Goal: Task Accomplishment & Management: Complete application form

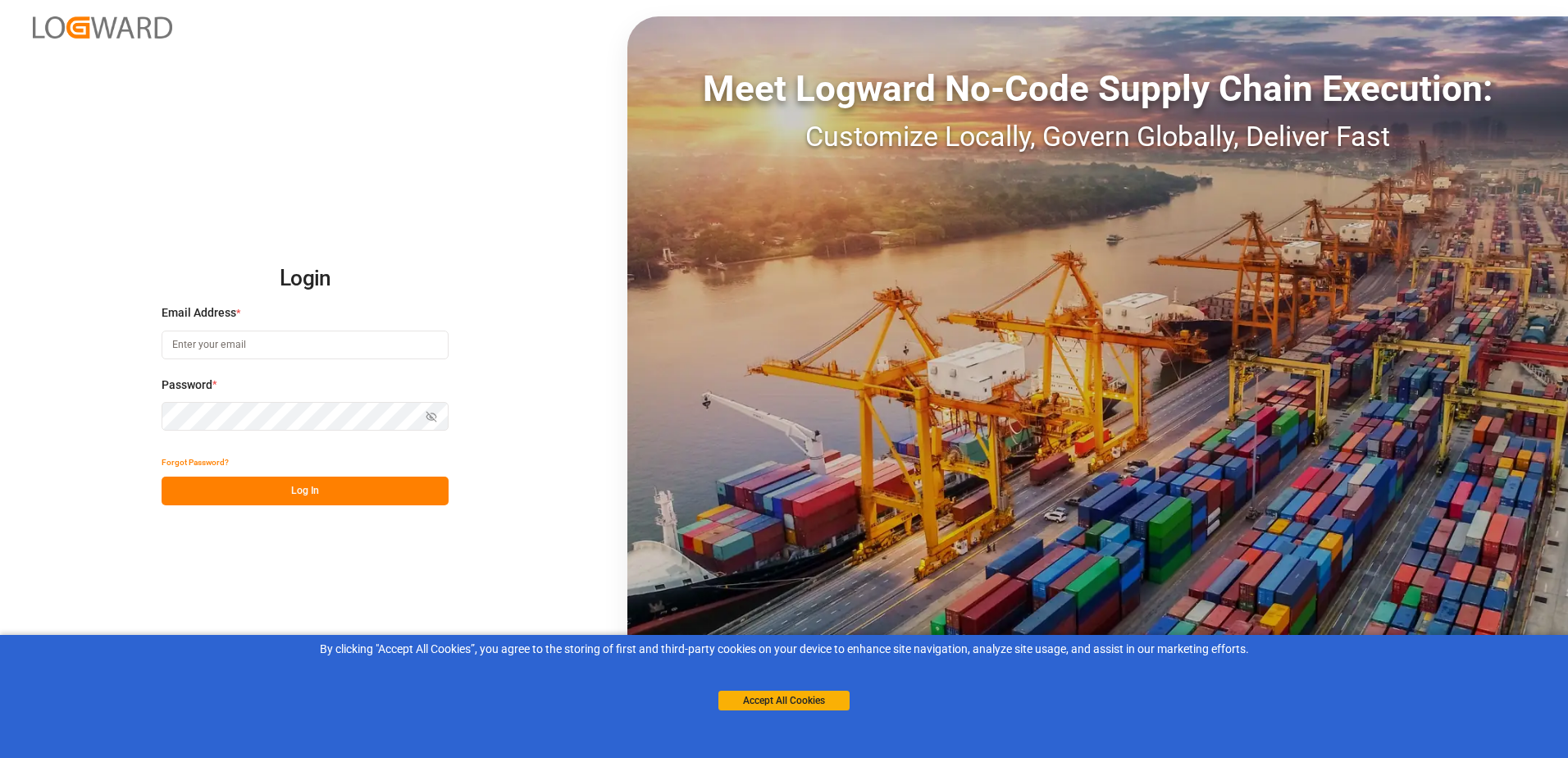
click at [261, 334] on input at bounding box center [305, 345] width 287 height 29
click at [261, 335] on input at bounding box center [305, 345] width 287 height 29
type input "[EMAIL_ADDRESS][DOMAIN_NAME]"
click at [334, 492] on button "Log In" at bounding box center [305, 490] width 287 height 29
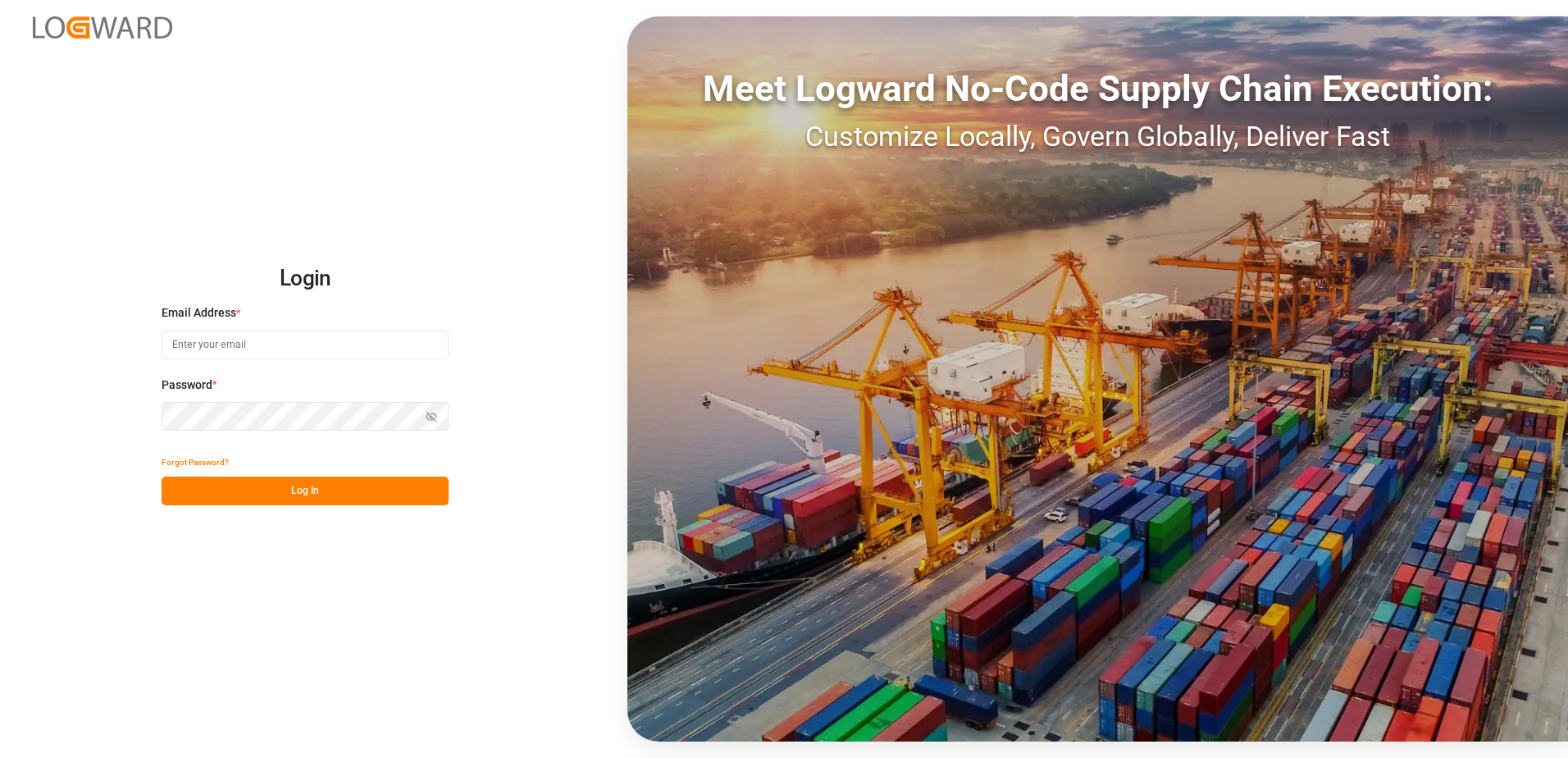
click at [256, 353] on input at bounding box center [305, 345] width 287 height 29
type input "[EMAIL_ADDRESS][DOMAIN_NAME]"
click at [382, 487] on button "Log In" at bounding box center [305, 490] width 287 height 29
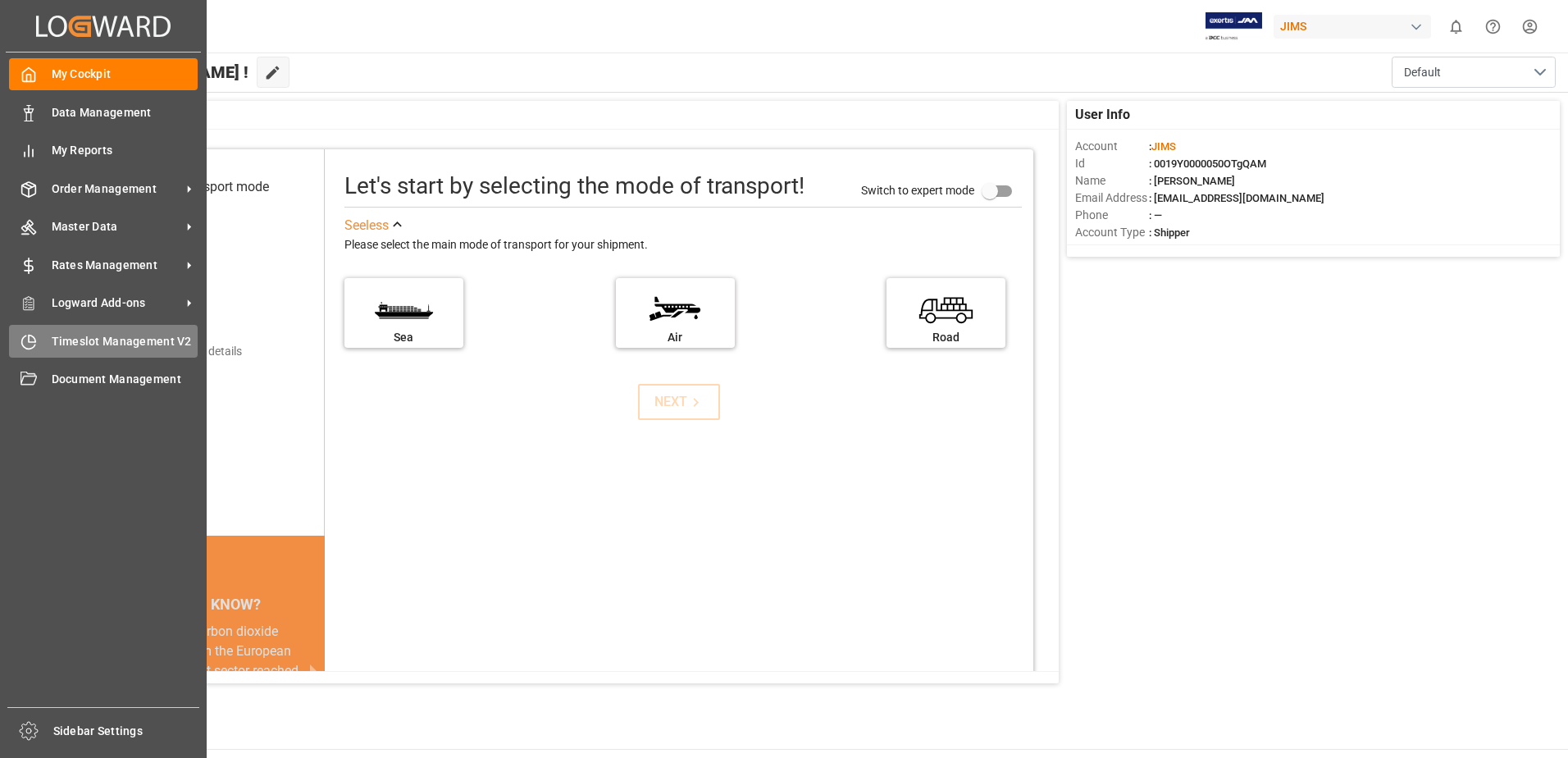
click at [88, 341] on span "Timeslot Management V2" at bounding box center [125, 341] width 147 height 17
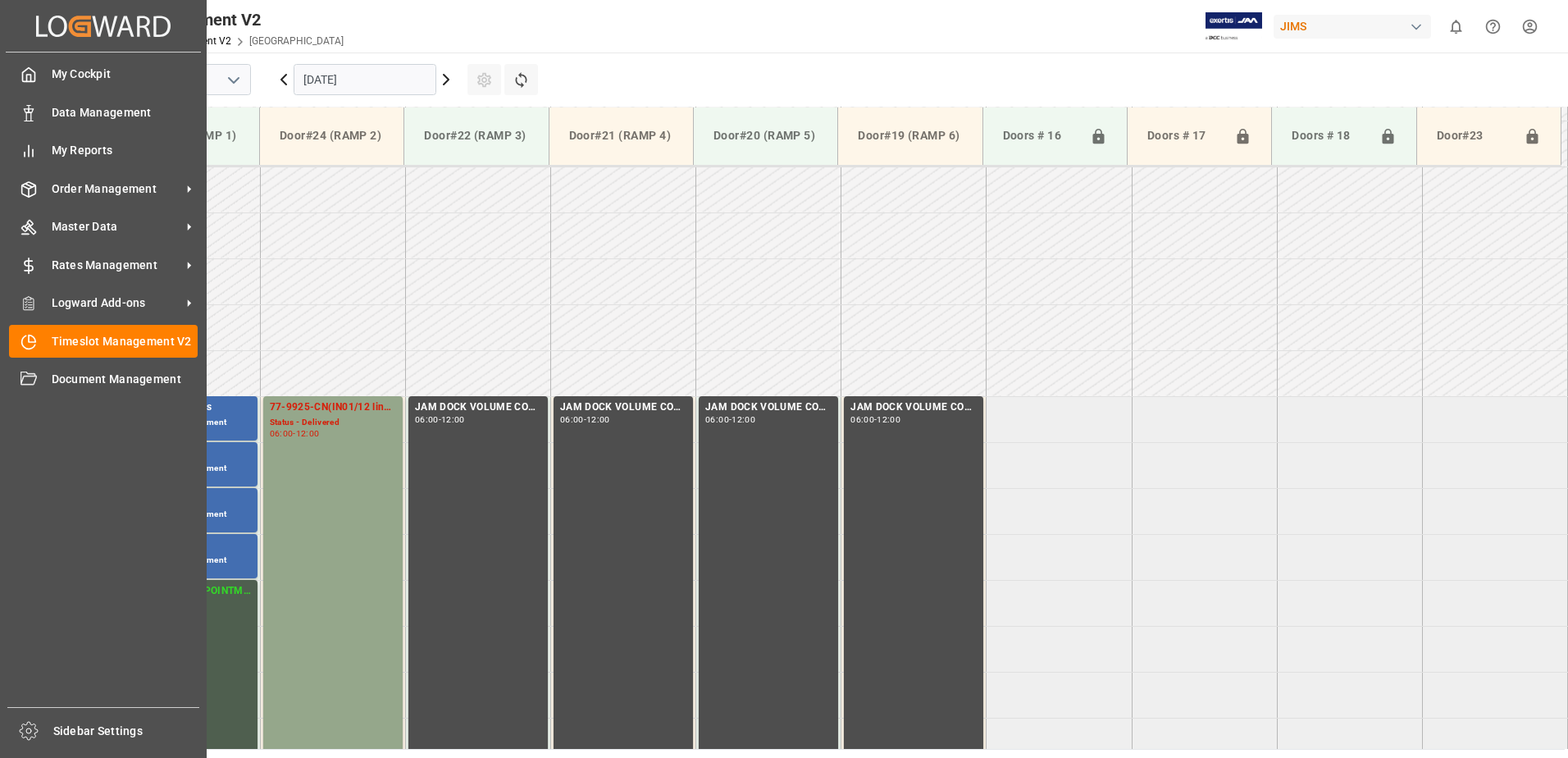
scroll to position [633, 0]
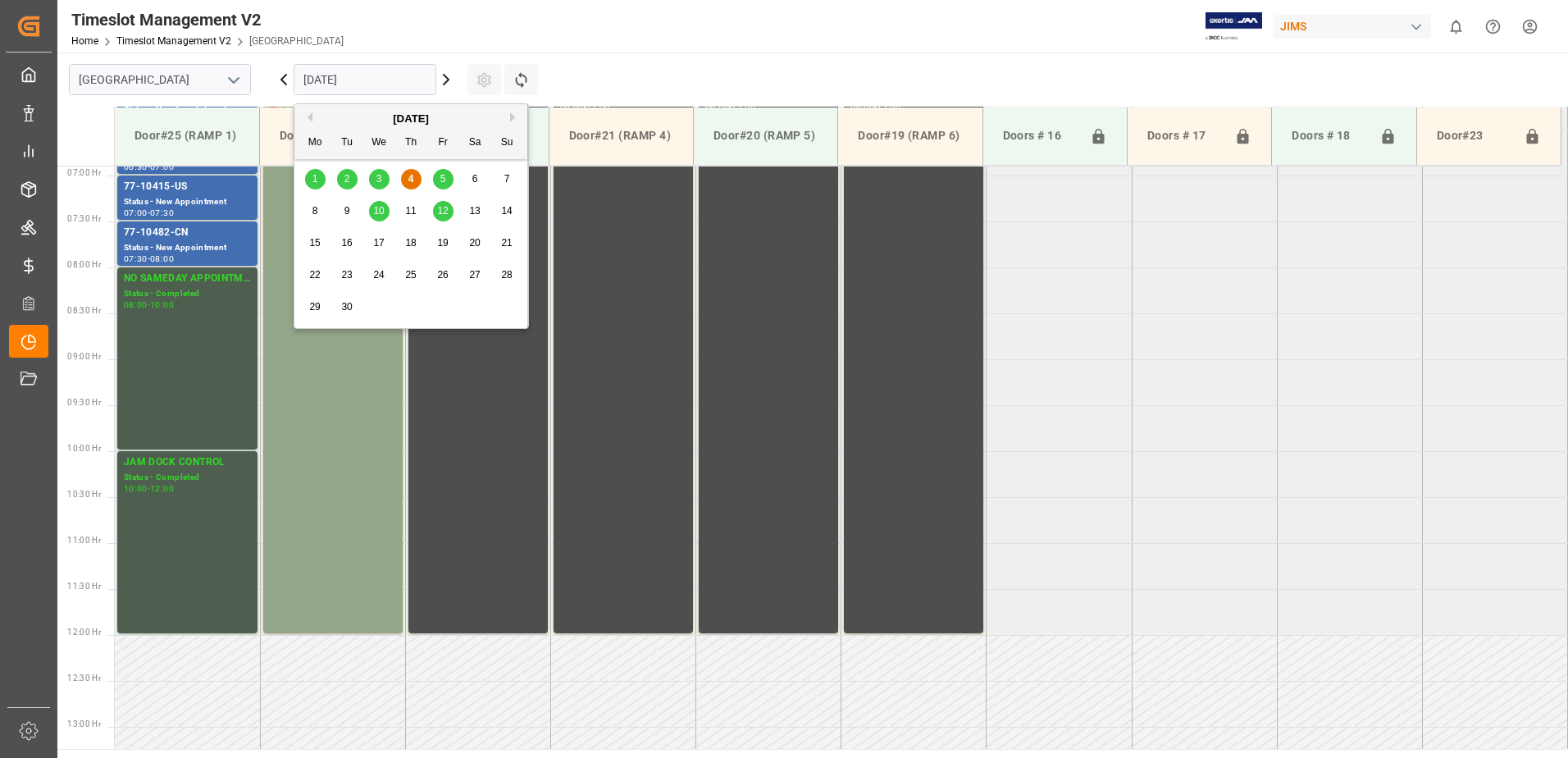
click at [396, 83] on input "04.09.2025" at bounding box center [365, 79] width 143 height 31
click at [444, 178] on span "5" at bounding box center [443, 178] width 6 height 11
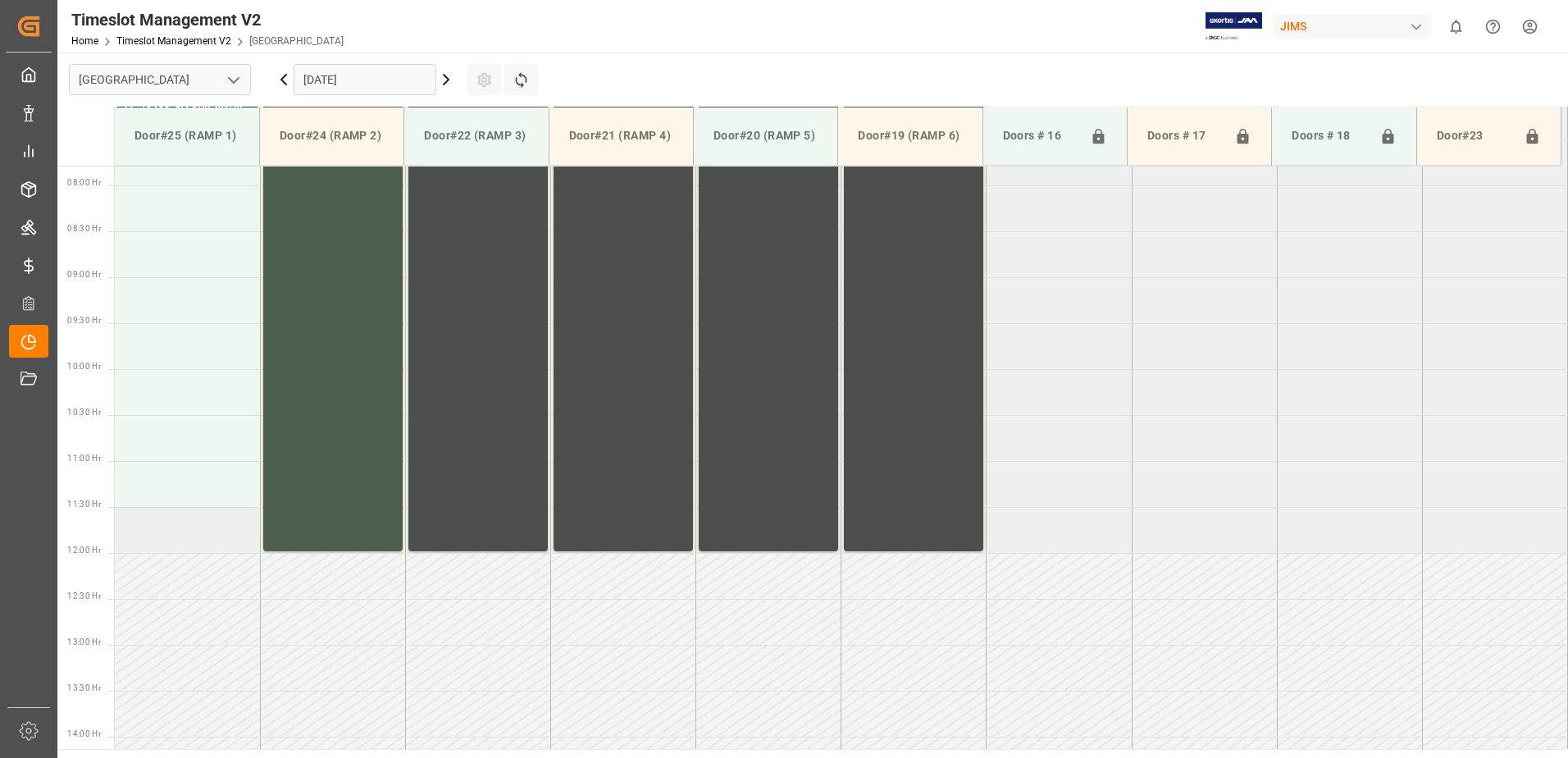
scroll to position [797, 0]
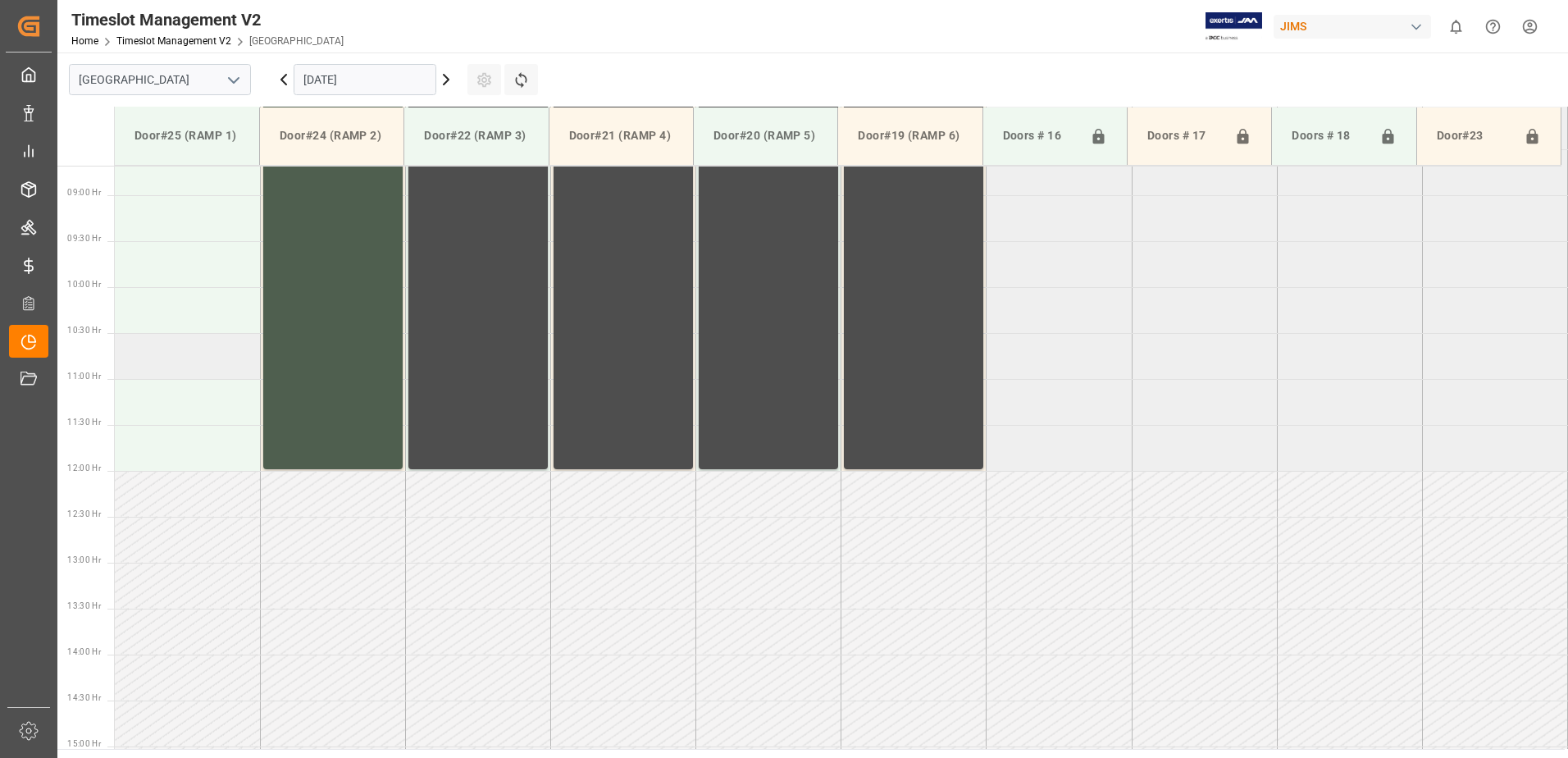
click at [149, 359] on td at bounding box center [187, 355] width 146 height 46
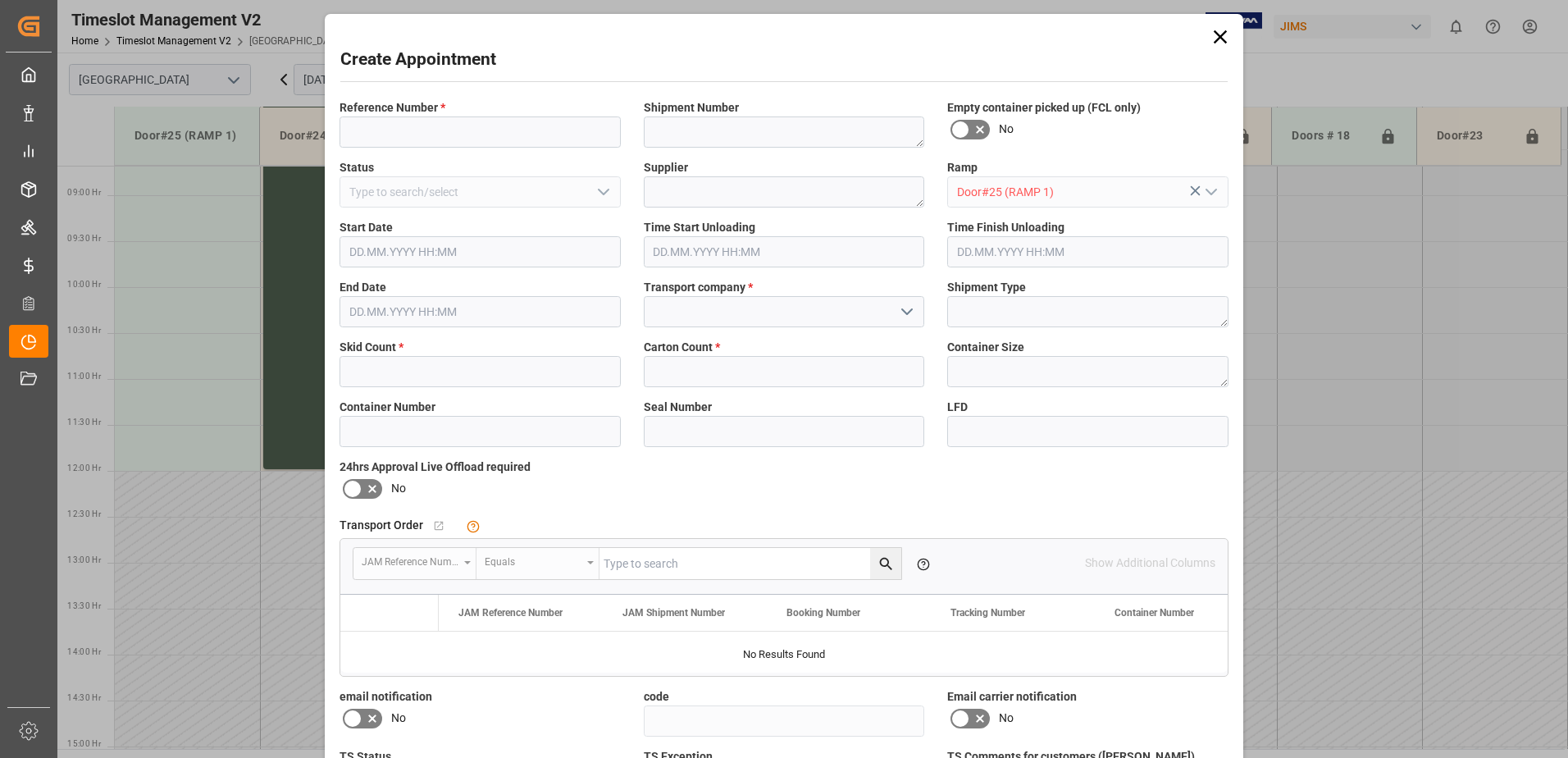
type input "05.09.2025 10:30"
type input "05.09.2025 11:00"
click at [429, 126] on input at bounding box center [479, 131] width 281 height 31
type input "77-10768-us"
click at [784, 128] on textarea at bounding box center [784, 131] width 281 height 31
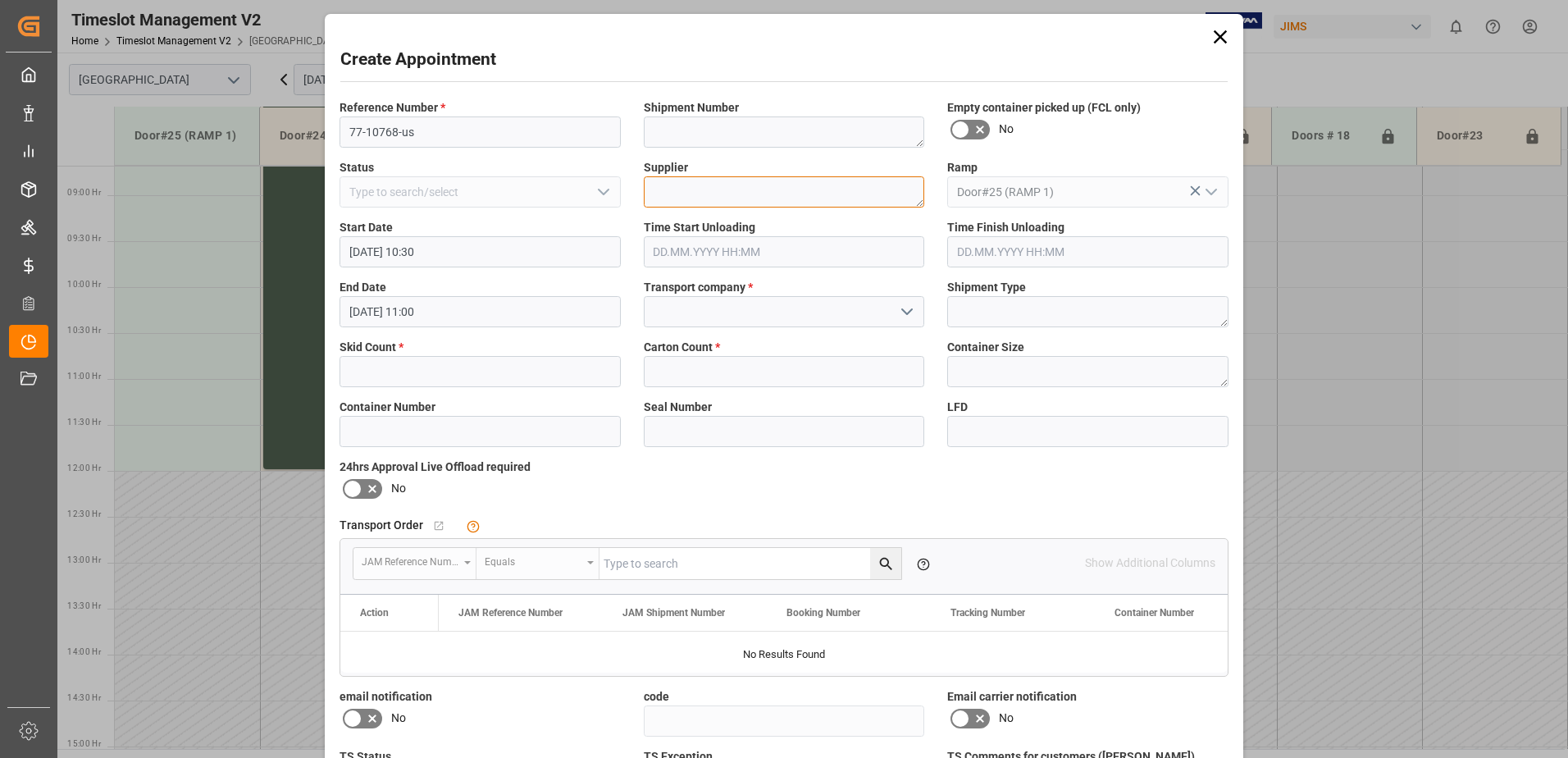
click at [713, 189] on textarea at bounding box center [784, 192] width 281 height 31
paste textarea "LOWELL MFG"
type textarea "LOWELL MFG"
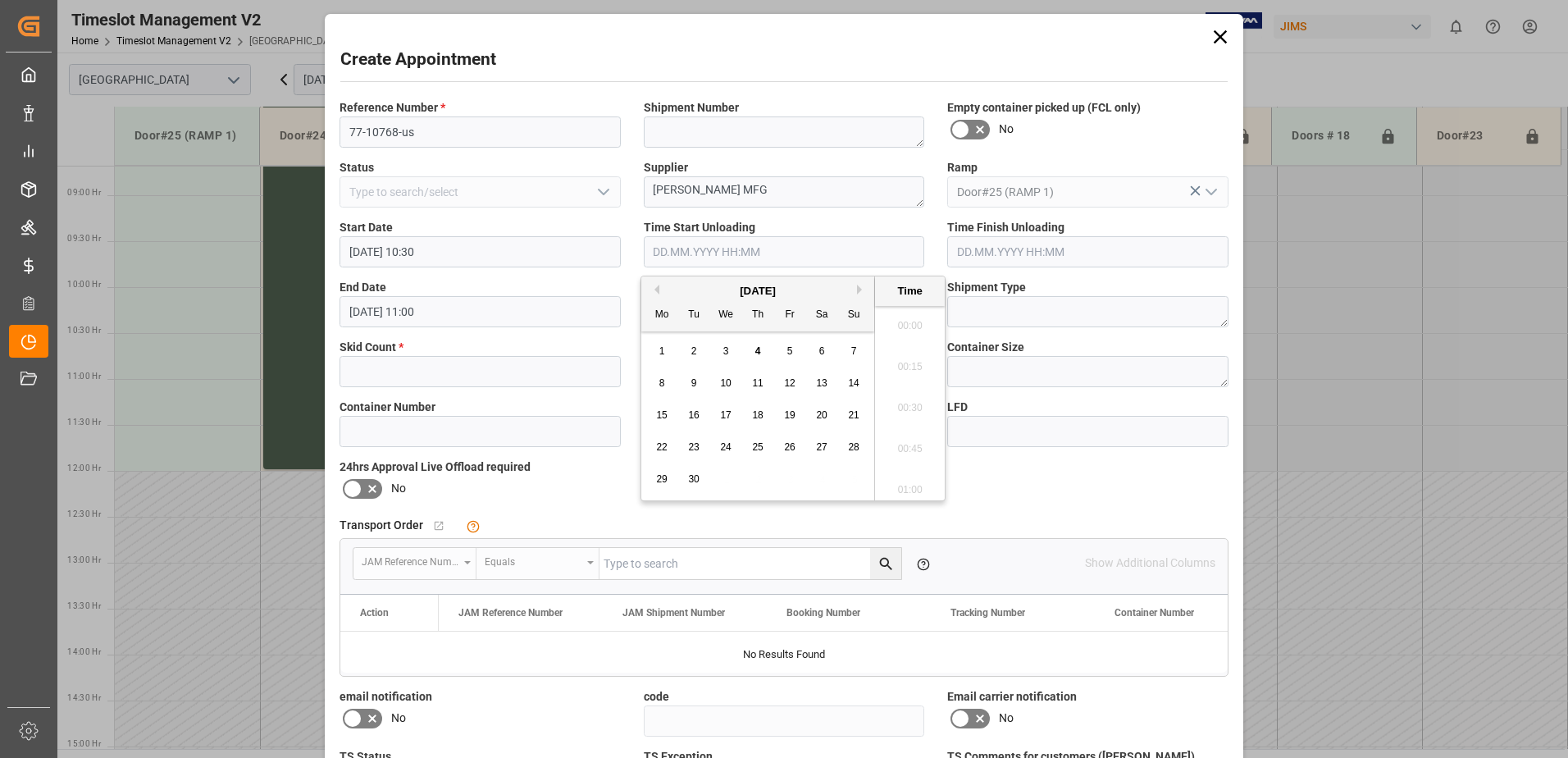
scroll to position [1318, 0]
click at [1049, 160] on label "Ramp" at bounding box center [1087, 167] width 281 height 17
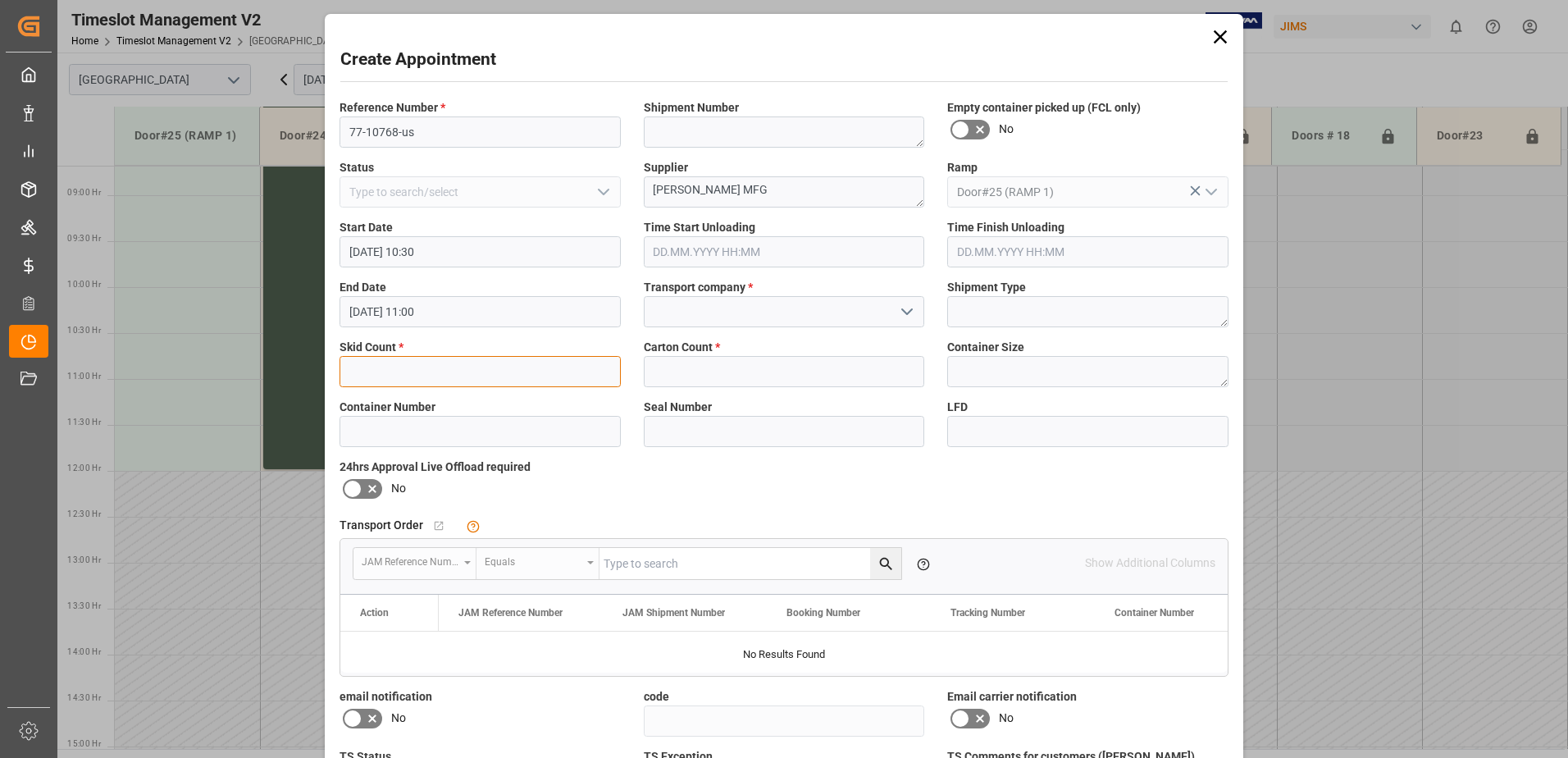
click at [482, 371] on input "text" at bounding box center [479, 371] width 281 height 31
type input "2"
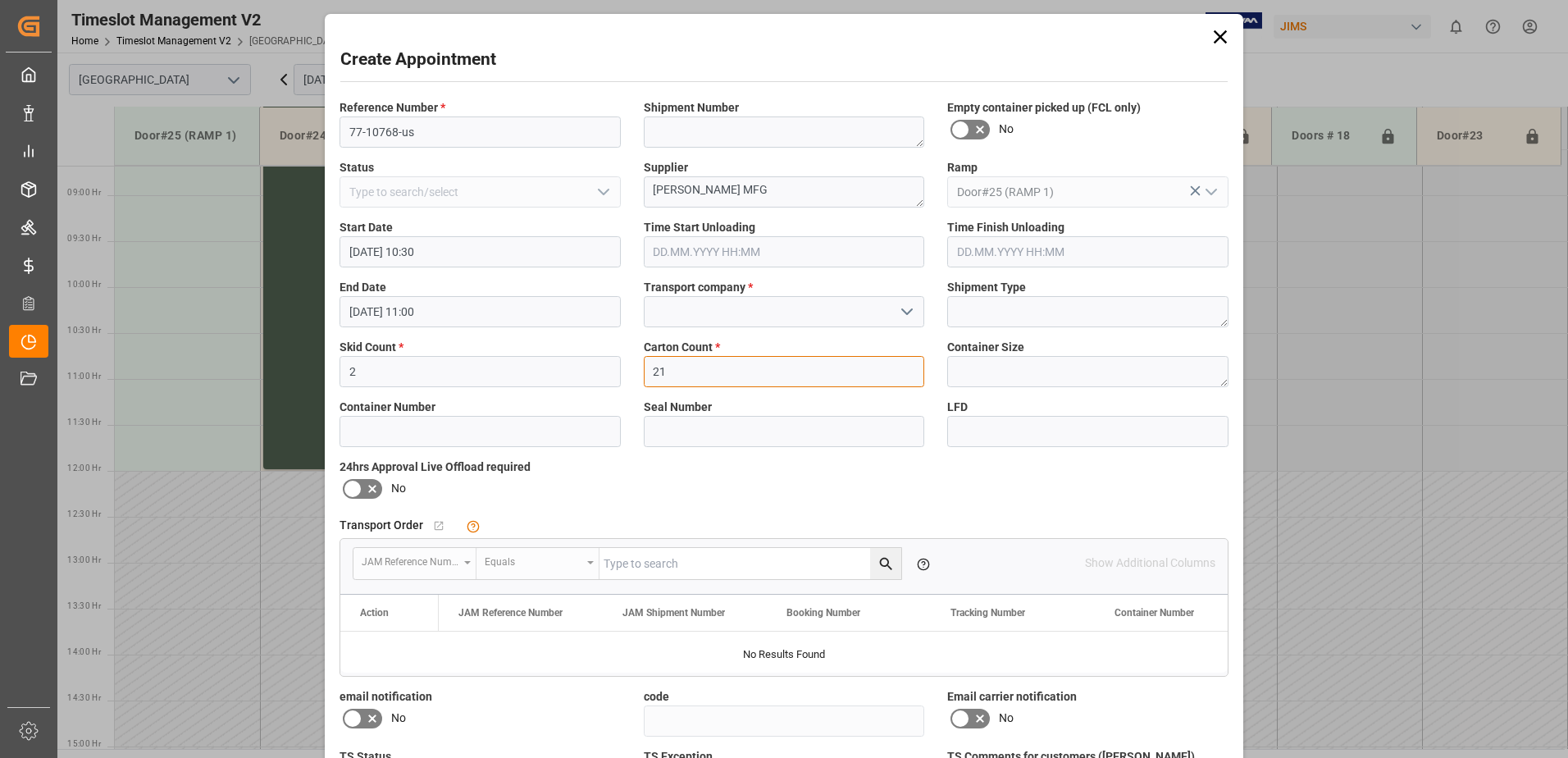
type input "21"
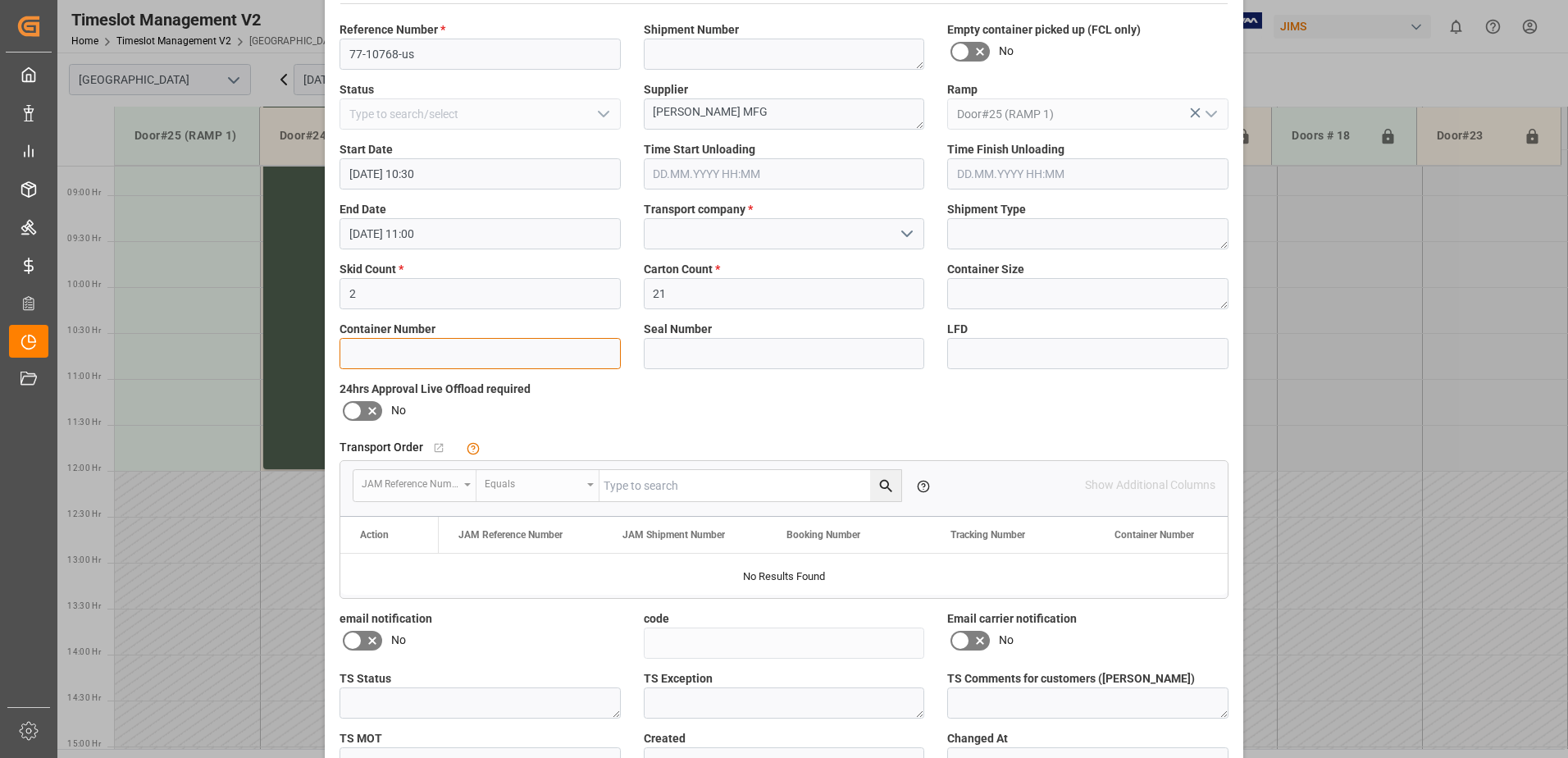
scroll to position [182, 0]
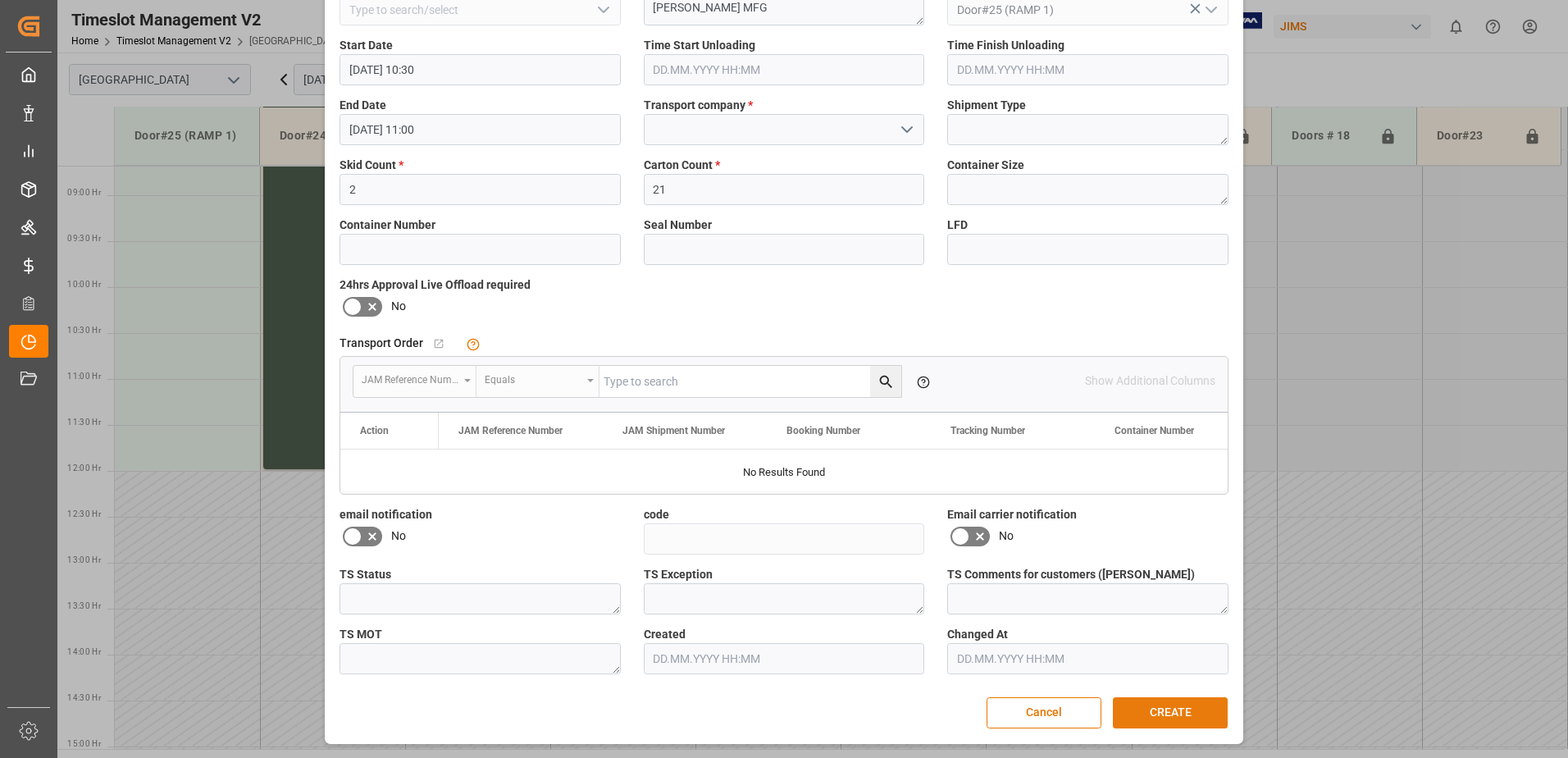
click at [1157, 723] on button "CREATE" at bounding box center [1171, 712] width 115 height 31
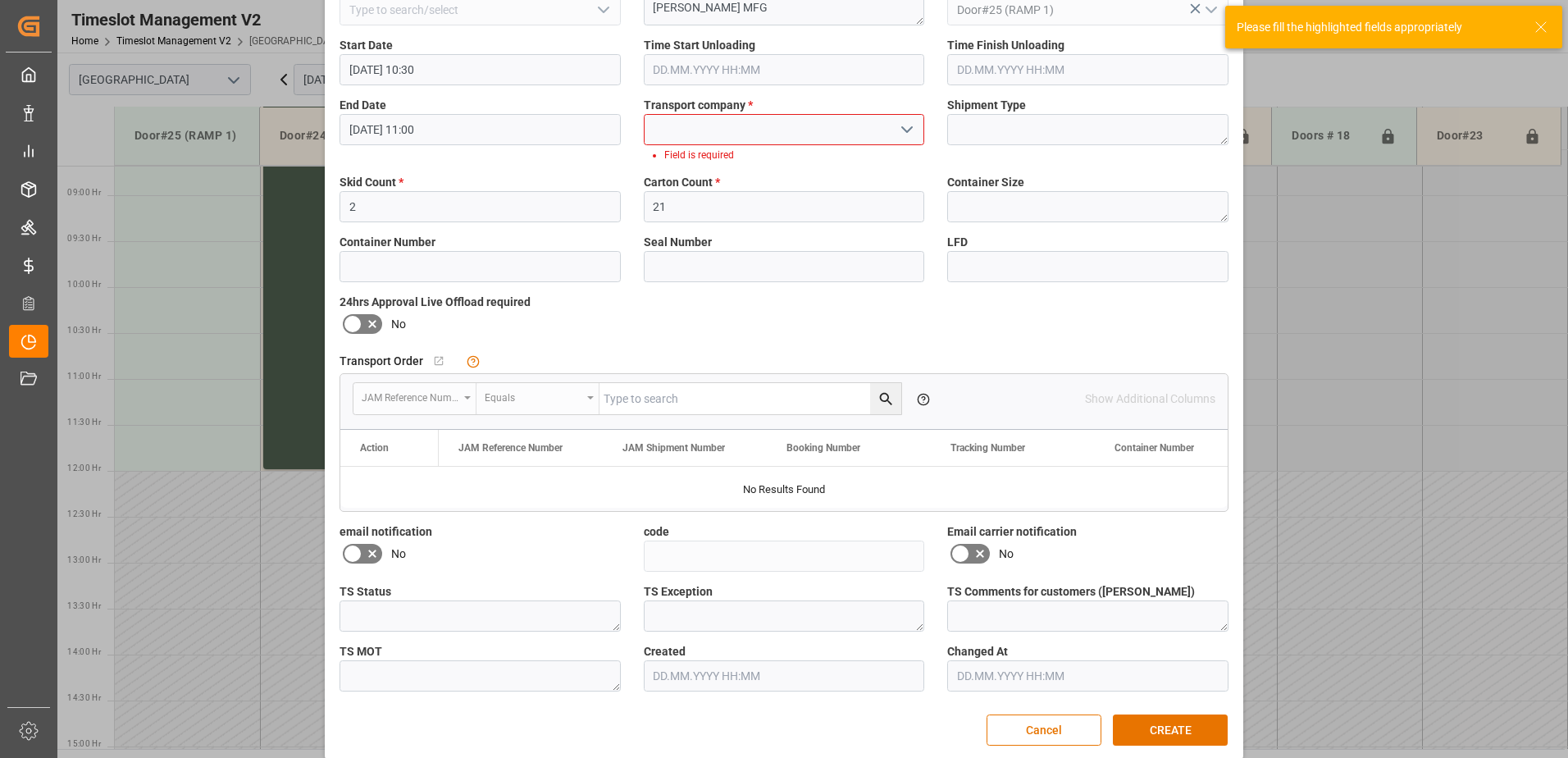
click at [826, 129] on input at bounding box center [784, 129] width 281 height 31
click at [908, 127] on icon "open menu" at bounding box center [907, 129] width 20 height 20
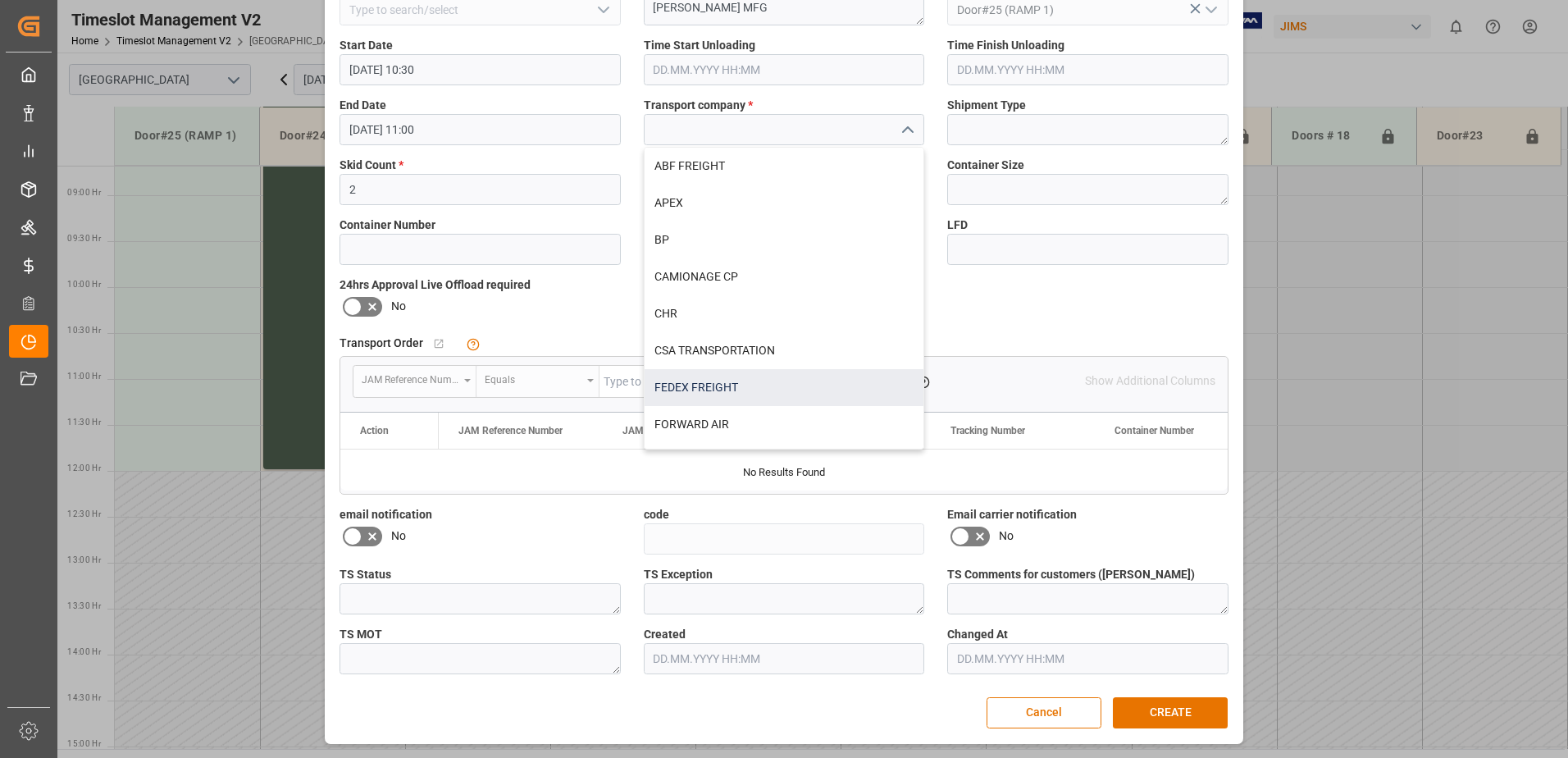
click at [746, 379] on div "FEDEX FREIGHT" at bounding box center [784, 387] width 280 height 37
type input "FEDEX FREIGHT"
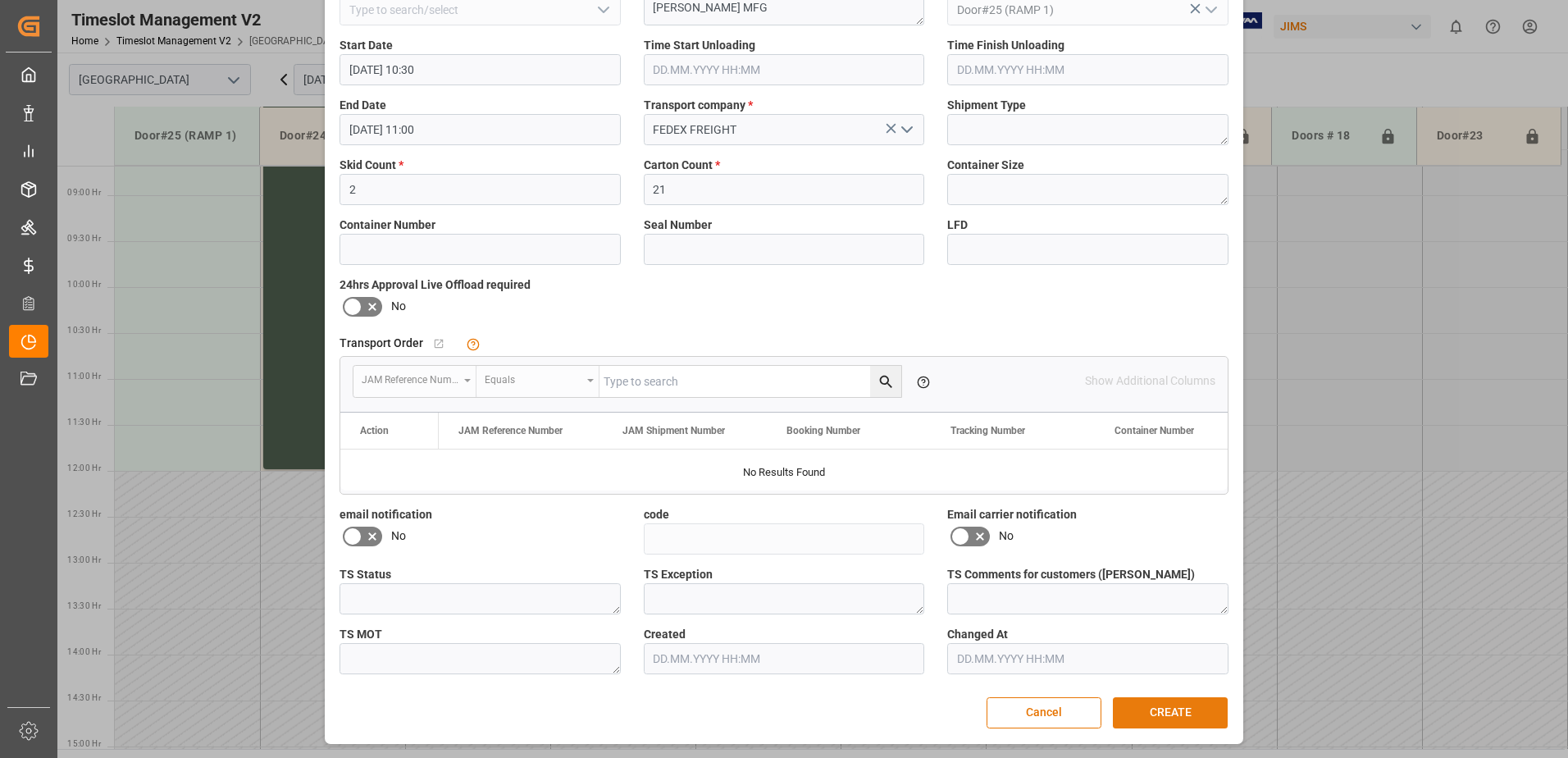
click at [1151, 721] on button "CREATE" at bounding box center [1171, 712] width 115 height 31
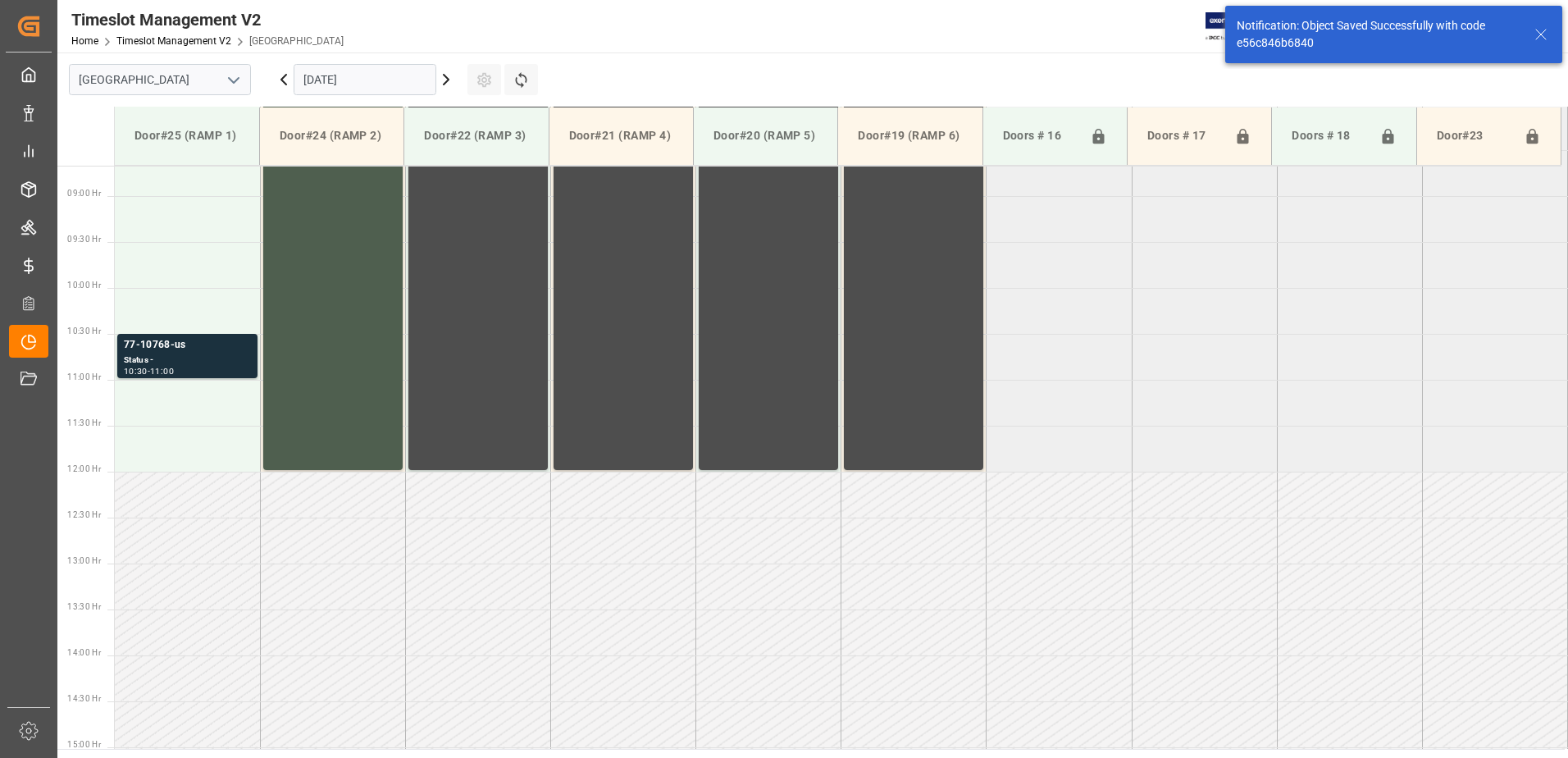
scroll to position [816, 0]
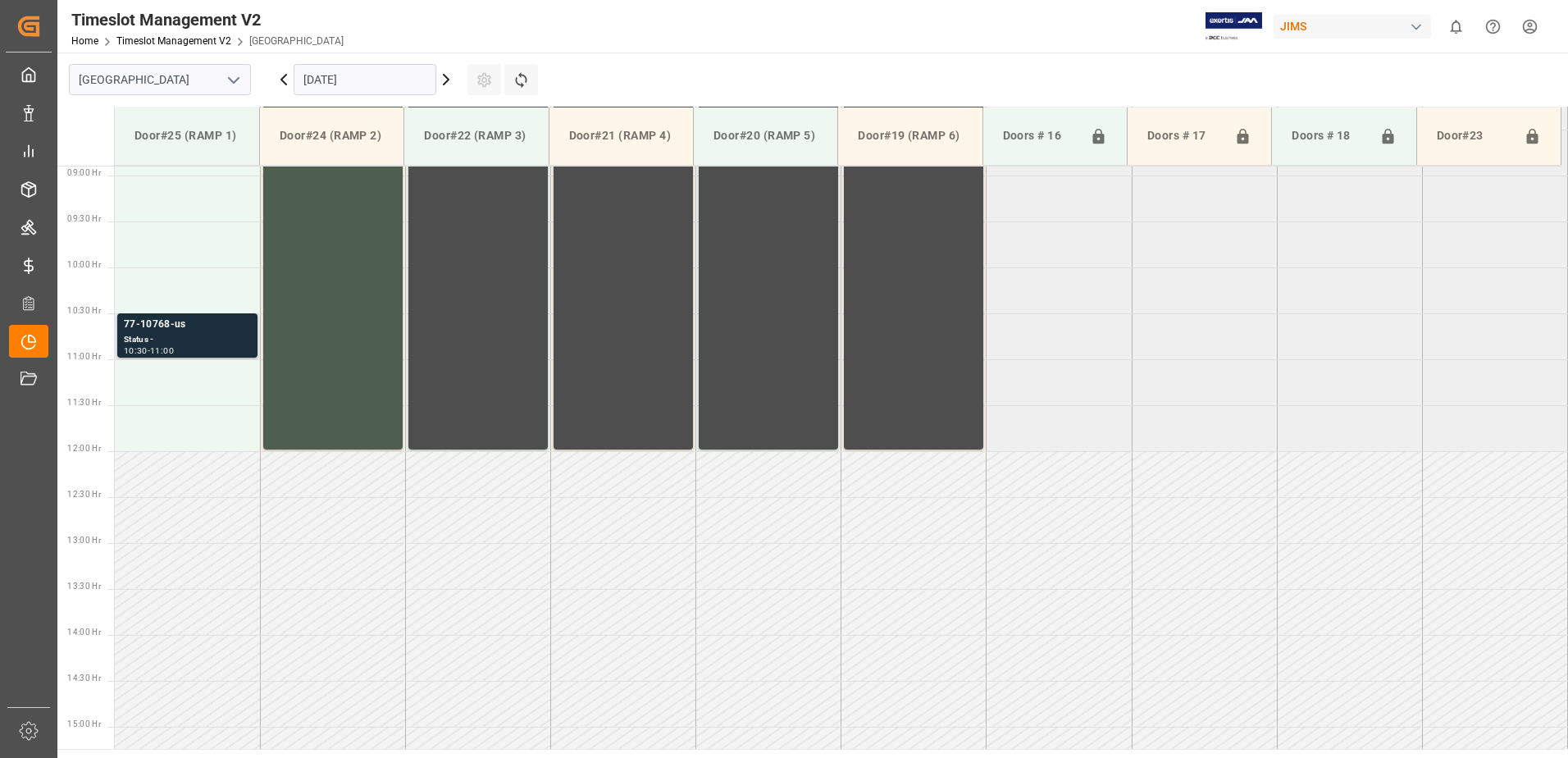
click at [219, 337] on div "Status -" at bounding box center [187, 339] width 127 height 14
click at [191, 337] on div "Status -" at bounding box center [187, 339] width 127 height 14
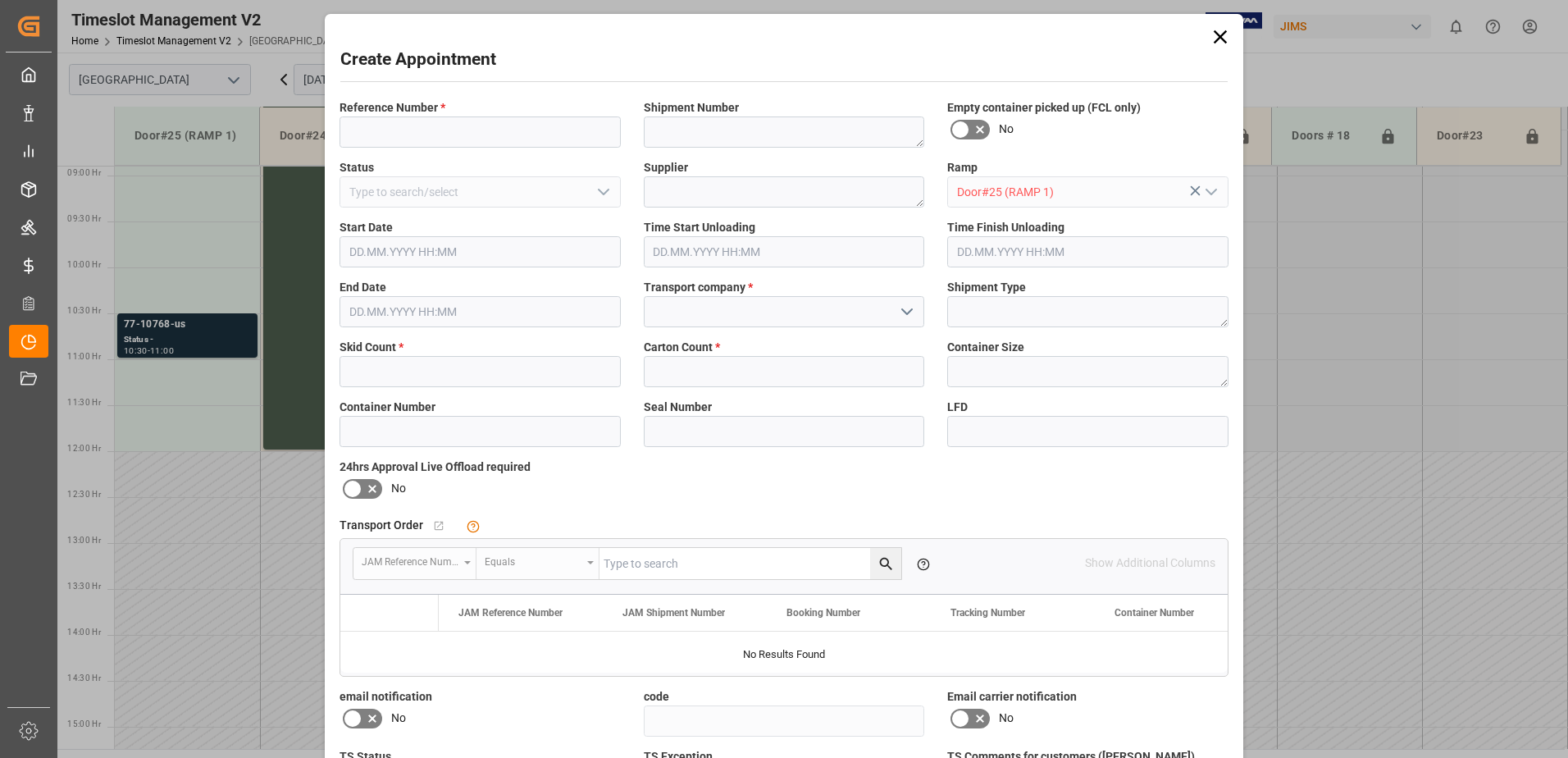
type input "05.09.2025 11:00"
type input "05.09.2025 11:30"
click at [395, 147] on div "Reference Number *" at bounding box center [480, 124] width 304 height 60
click at [395, 143] on input at bounding box center [479, 131] width 281 height 31
drag, startPoint x: 224, startPoint y: 157, endPoint x: 36, endPoint y: 158, distance: 188.0
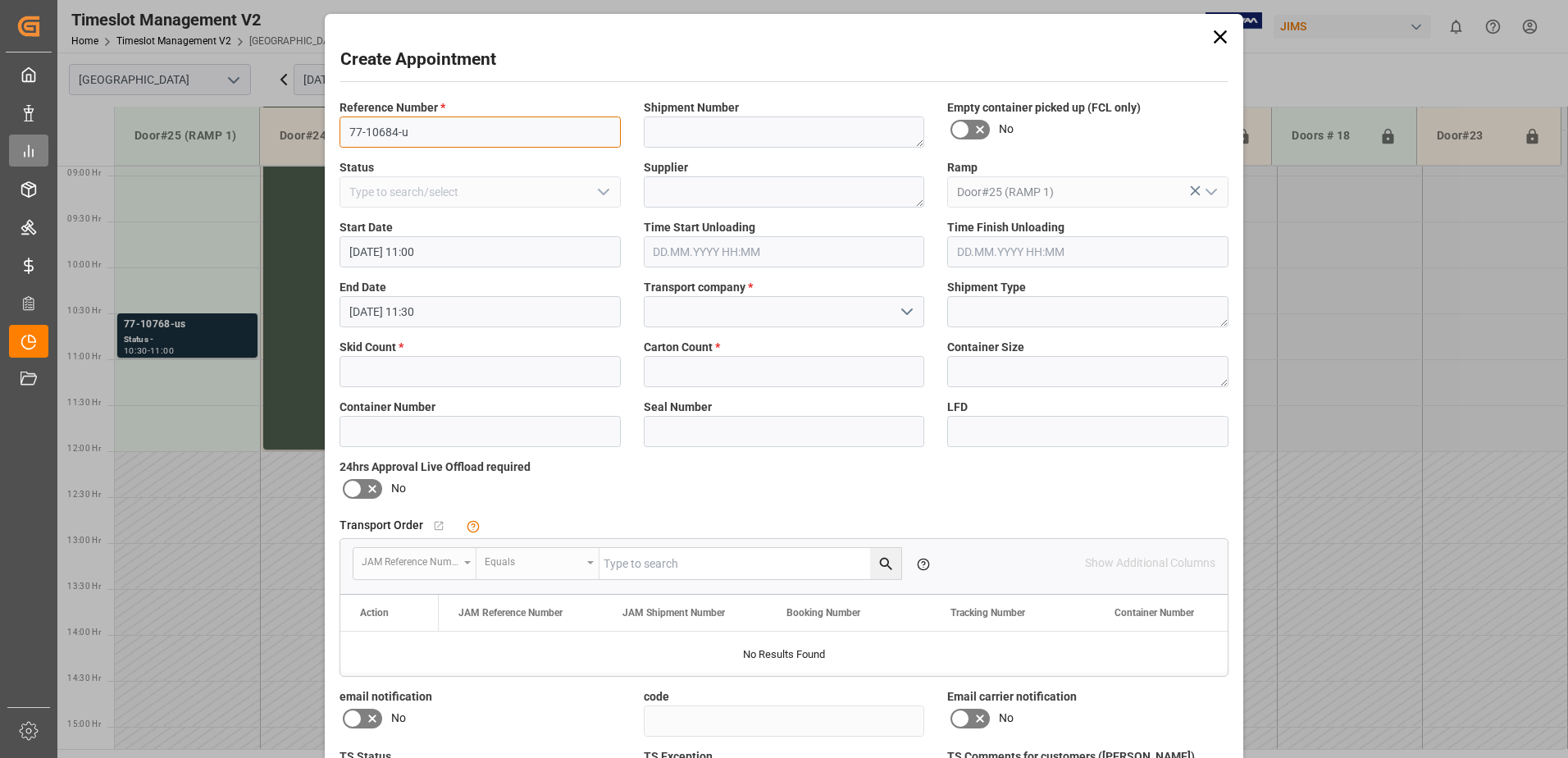
click at [100, 158] on div "Create Appointment Reference Number * 77-10684-u Shipment Number Empty containe…" at bounding box center [784, 379] width 1568 height 758
type input "77-10684-u"
click at [696, 137] on textarea at bounding box center [784, 131] width 281 height 31
click at [665, 197] on textarea at bounding box center [784, 192] width 281 height 31
paste textarea "ONE SYSTEMS INC"
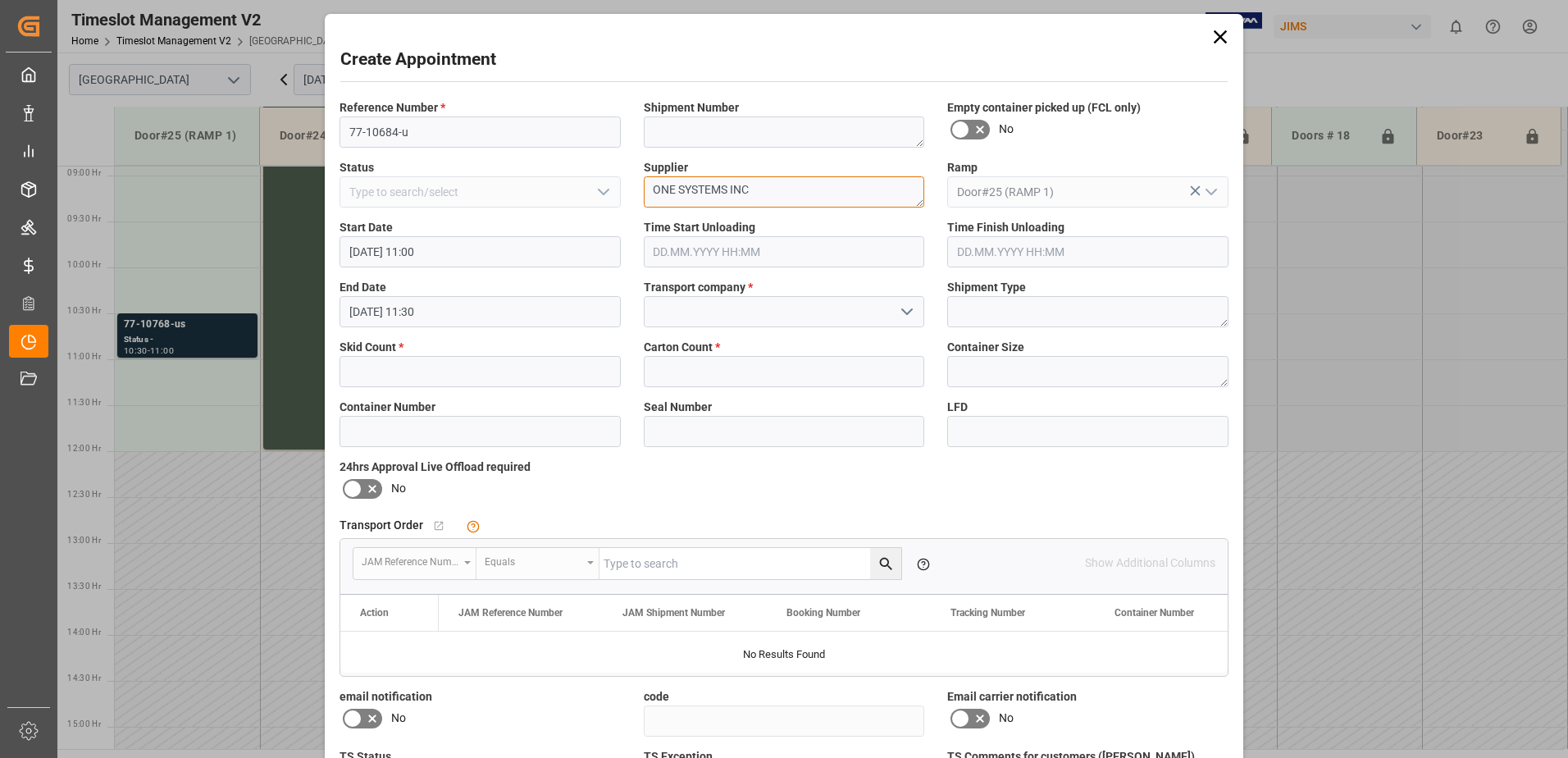
type textarea "ONE SYSTEMS INC"
click at [448, 365] on input "text" at bounding box center [479, 371] width 281 height 31
type input "1"
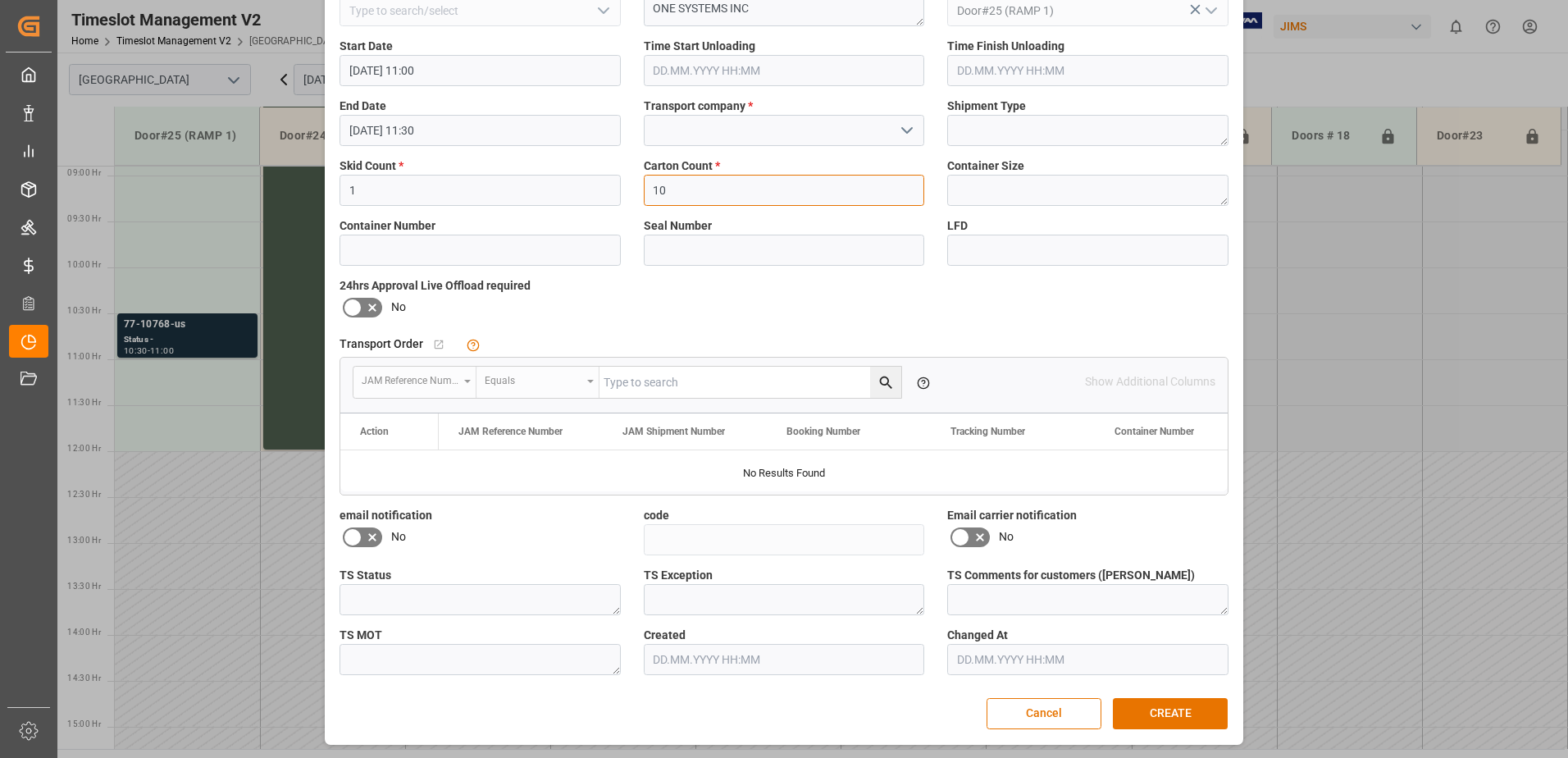
scroll to position [182, 0]
type input "10"
drag, startPoint x: 1149, startPoint y: 718, endPoint x: 1149, endPoint y: 706, distance: 12.0
click at [1149, 706] on button "CREATE" at bounding box center [1171, 712] width 115 height 31
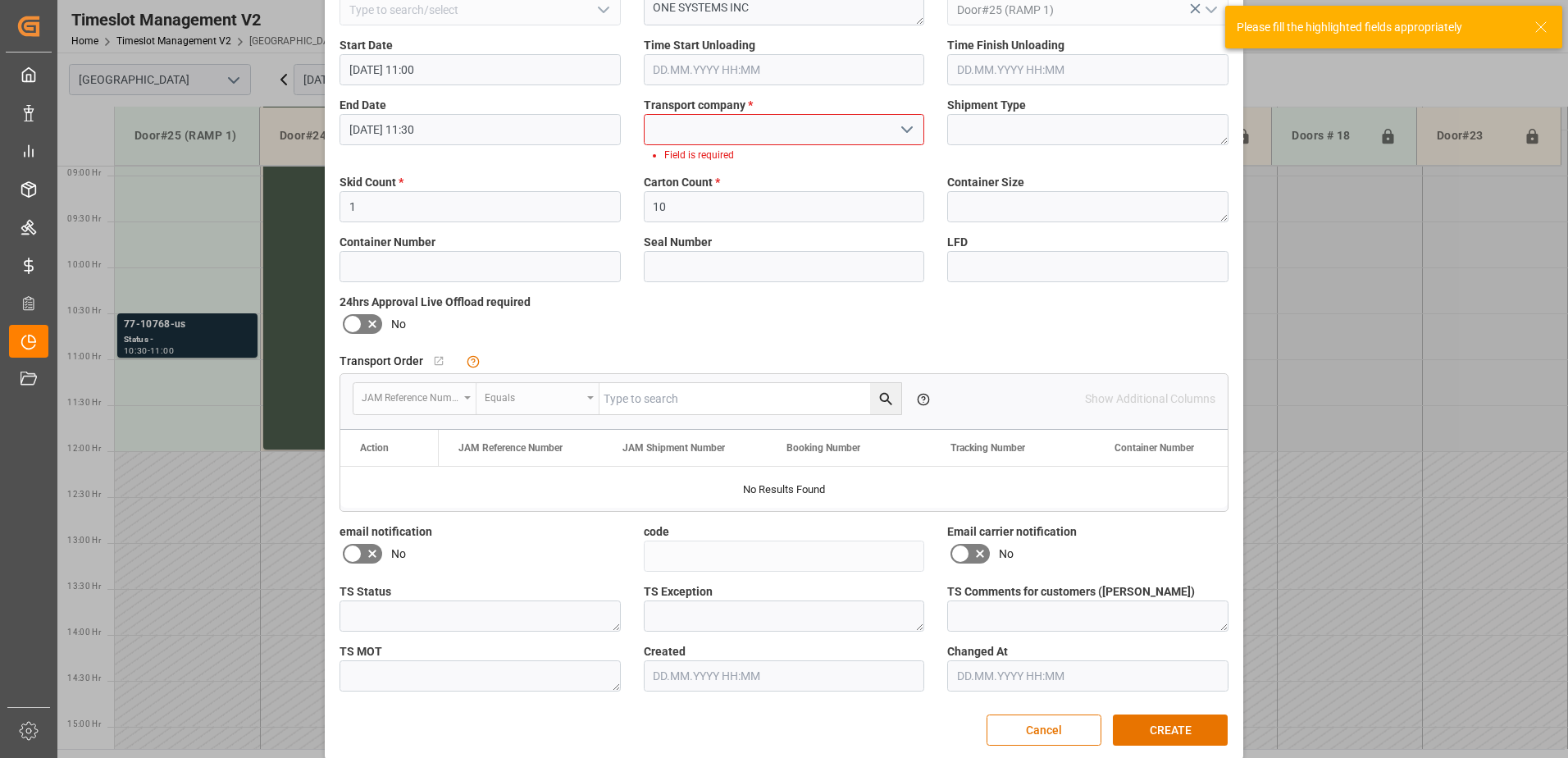
drag, startPoint x: 827, startPoint y: 146, endPoint x: 845, endPoint y: 134, distance: 21.6
click at [828, 145] on div "Transport company * Field is required" at bounding box center [784, 130] width 304 height 78
click at [899, 124] on icon "open menu" at bounding box center [907, 129] width 20 height 20
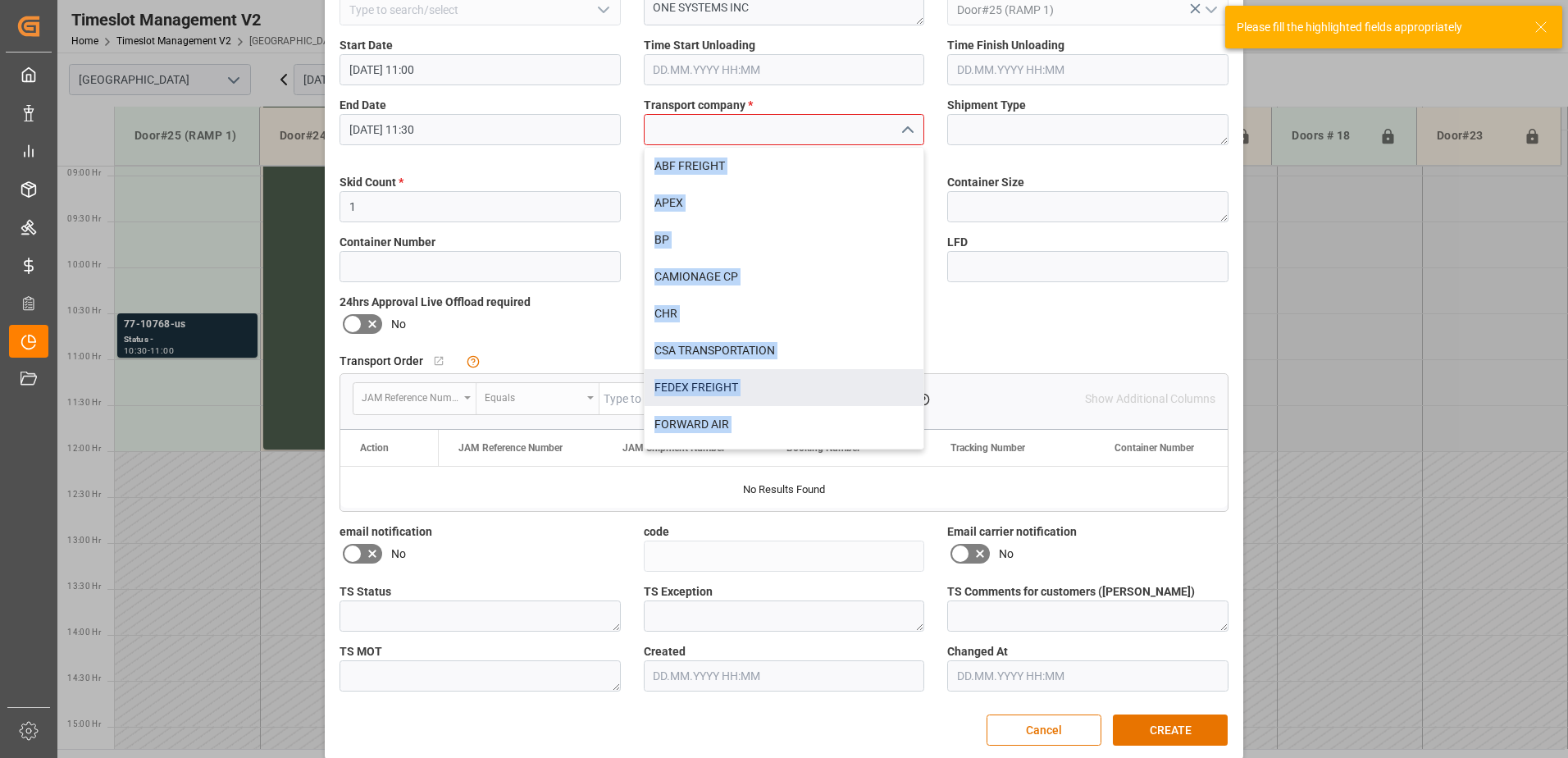
click at [723, 395] on div "FEDEX FREIGHT" at bounding box center [784, 387] width 280 height 37
type input "FEDEX FREIGHT"
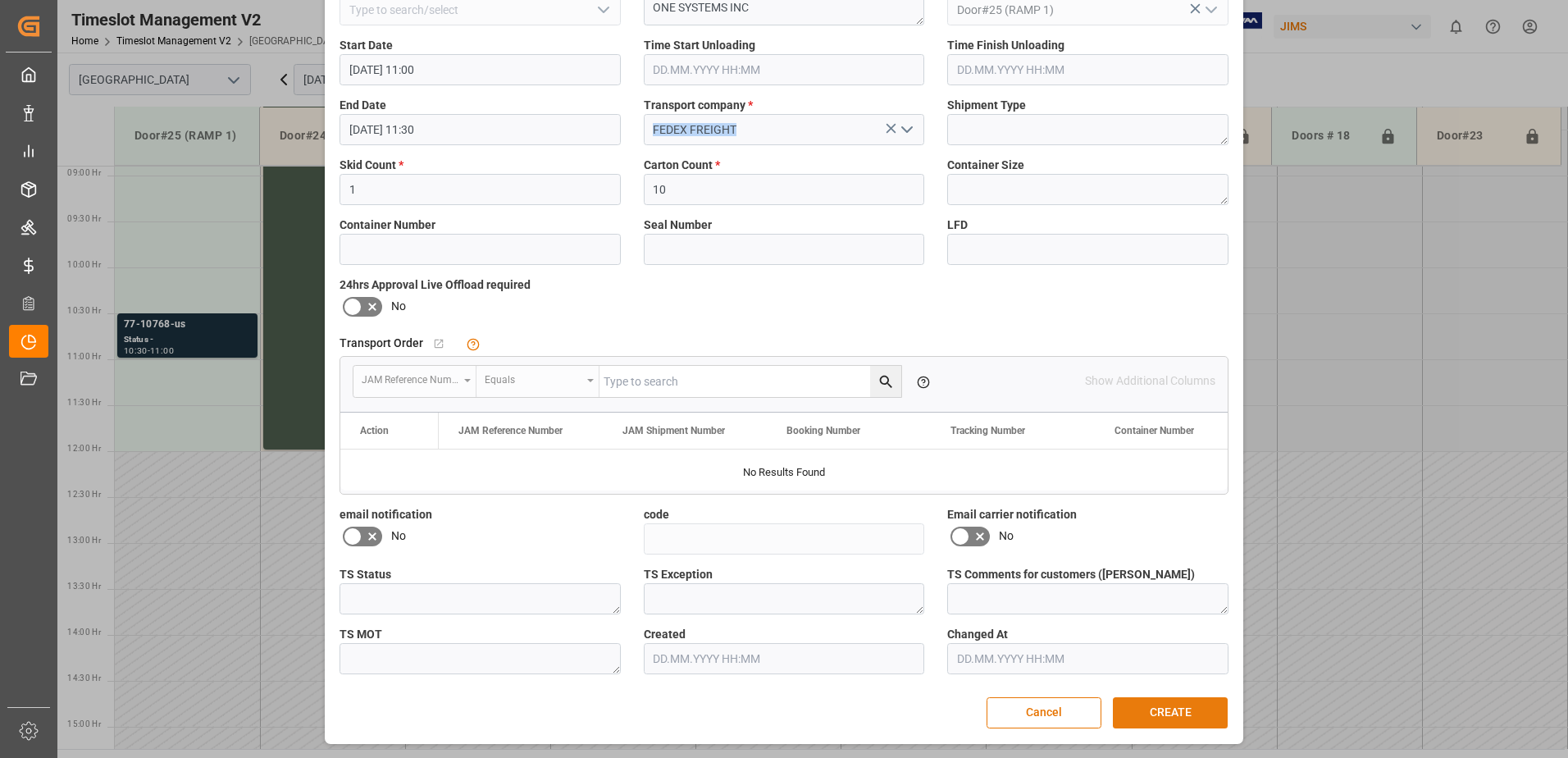
click at [1134, 707] on button "CREATE" at bounding box center [1171, 712] width 115 height 31
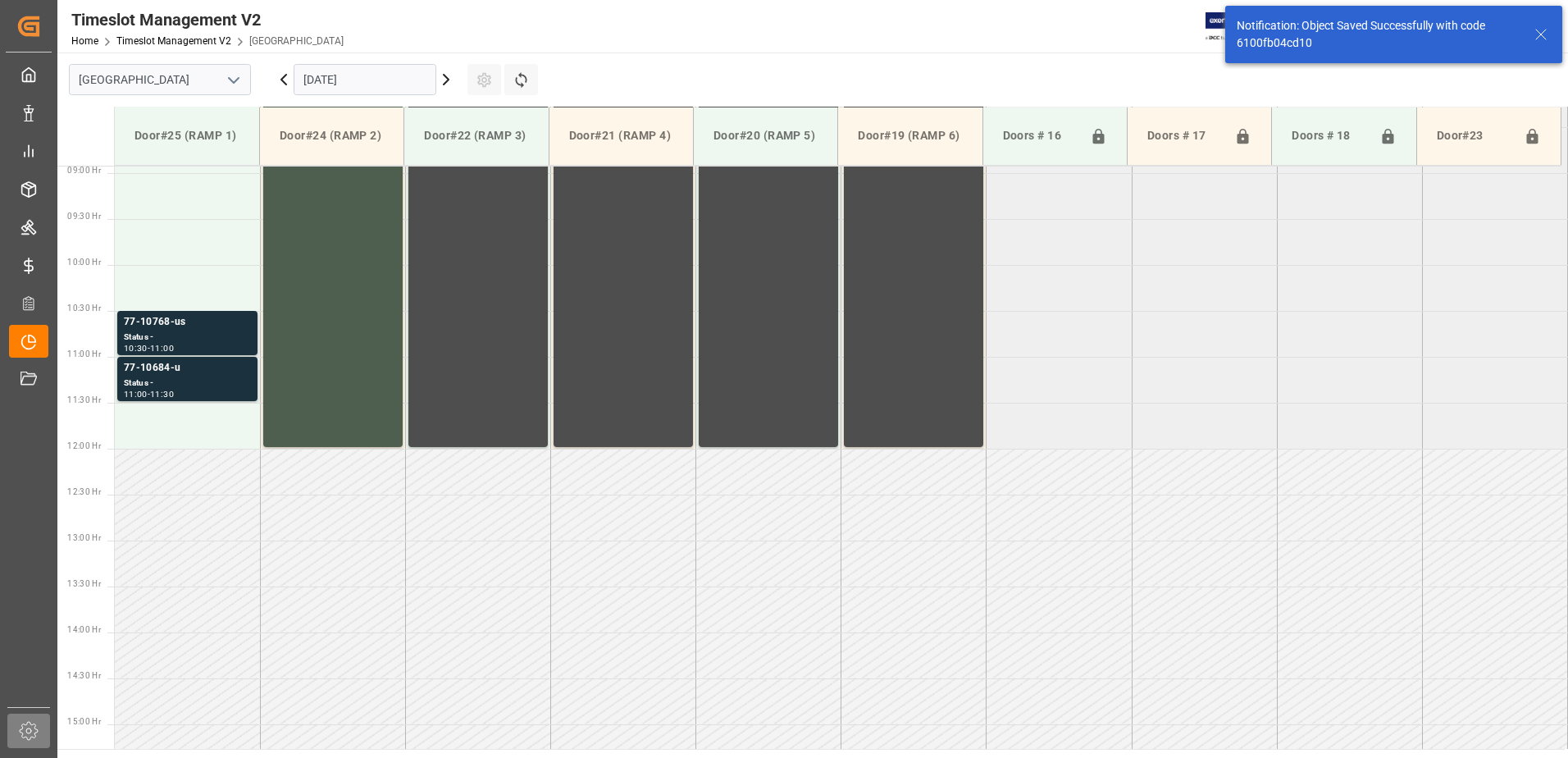
scroll to position [908, 0]
